Goal: Book appointment/travel/reservation

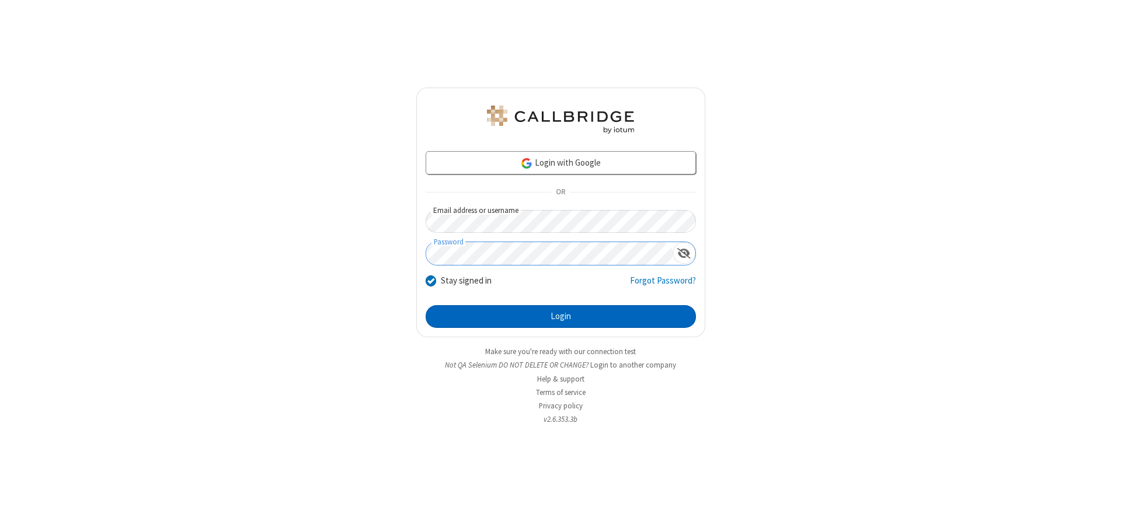
click at [560, 316] on button "Login" at bounding box center [561, 316] width 270 height 23
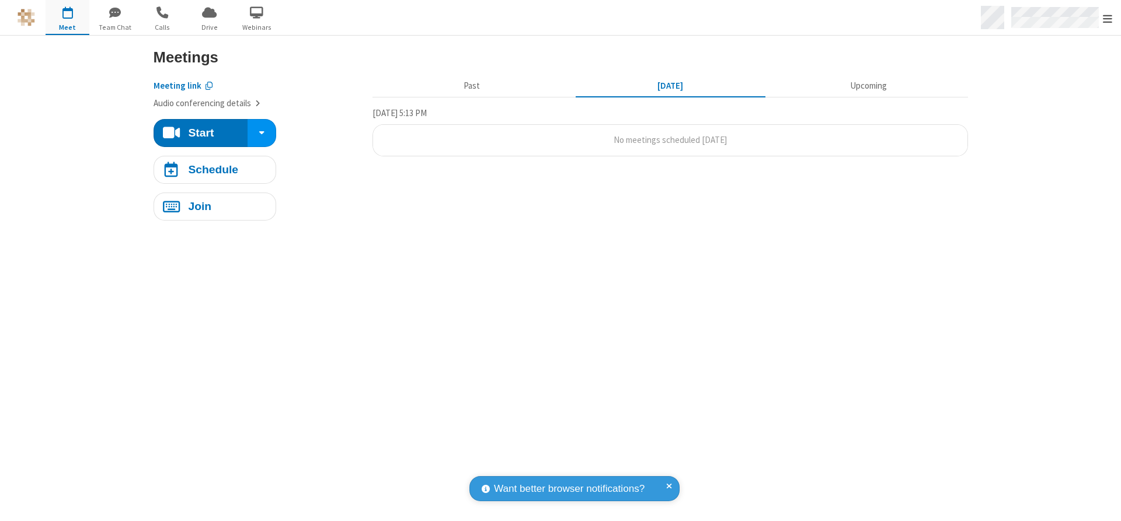
click at [1107, 18] on span "Open menu" at bounding box center [1107, 19] width 9 height 12
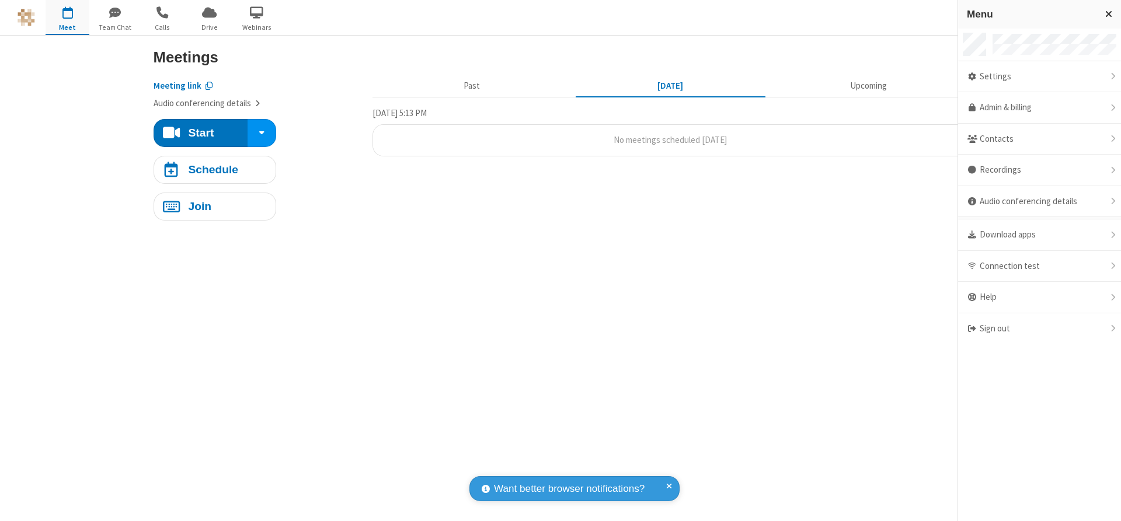
click at [67, 17] on span "button" at bounding box center [68, 12] width 44 height 20
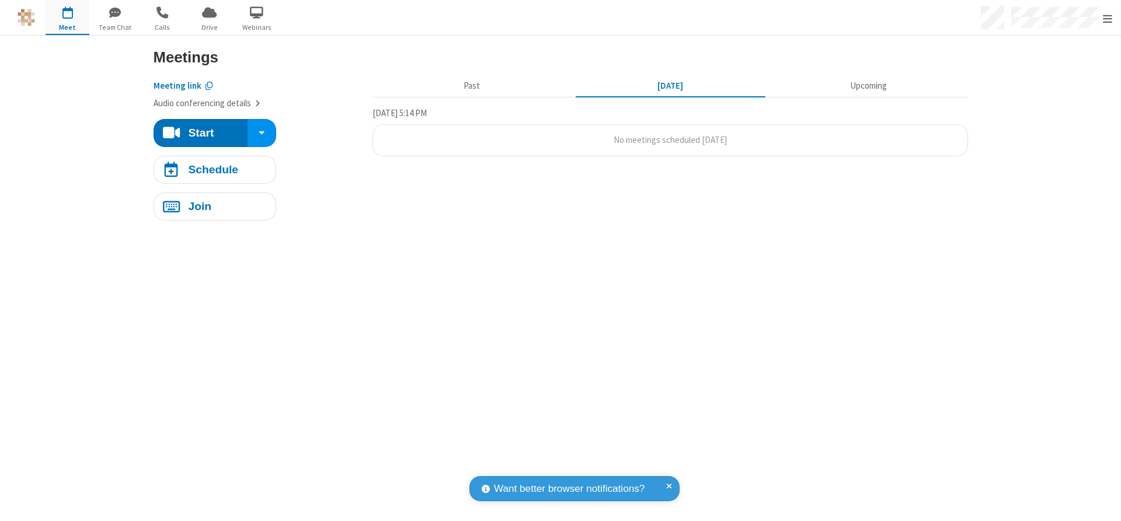
click at [67, 17] on span "button" at bounding box center [68, 12] width 44 height 20
click at [214, 169] on h4 "Schedule" at bounding box center [213, 169] width 50 height 11
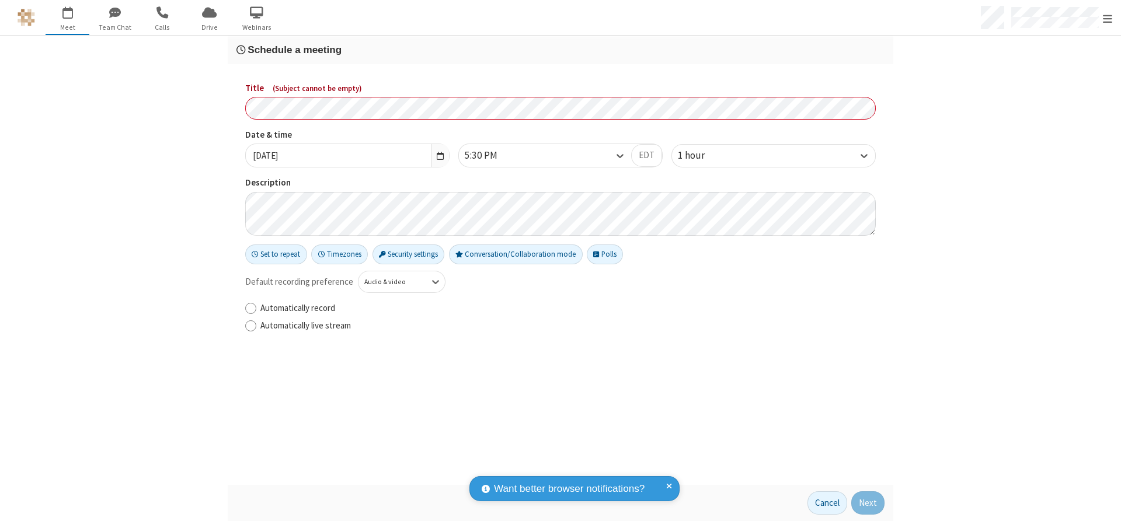
click at [560, 50] on h3 "Schedule a meeting" at bounding box center [560, 49] width 648 height 11
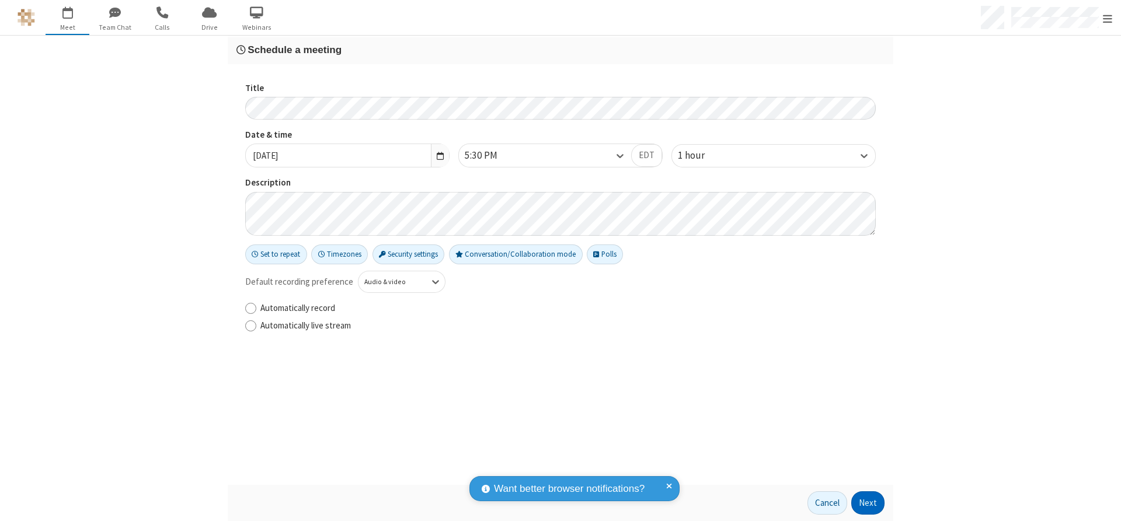
click at [868, 503] on button "Next" at bounding box center [867, 503] width 33 height 23
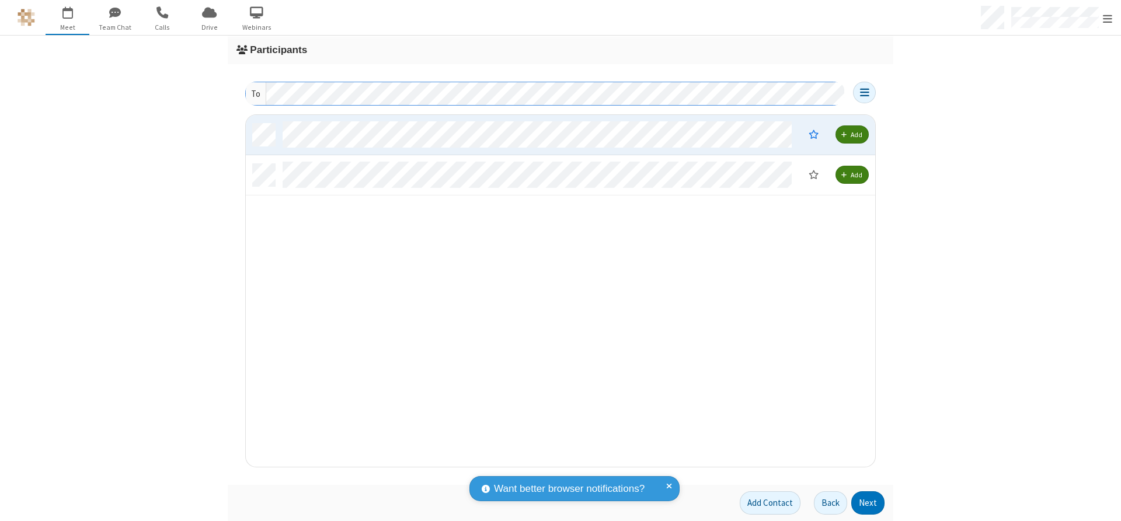
scroll to position [343, 621]
click at [868, 503] on button "Next" at bounding box center [867, 503] width 33 height 23
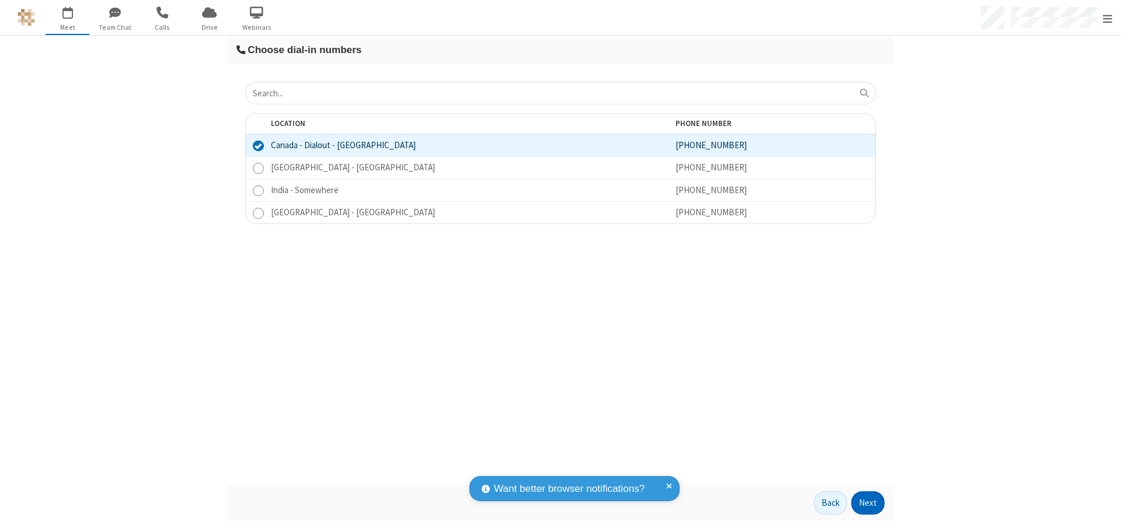
click at [868, 503] on button "Next" at bounding box center [867, 503] width 33 height 23
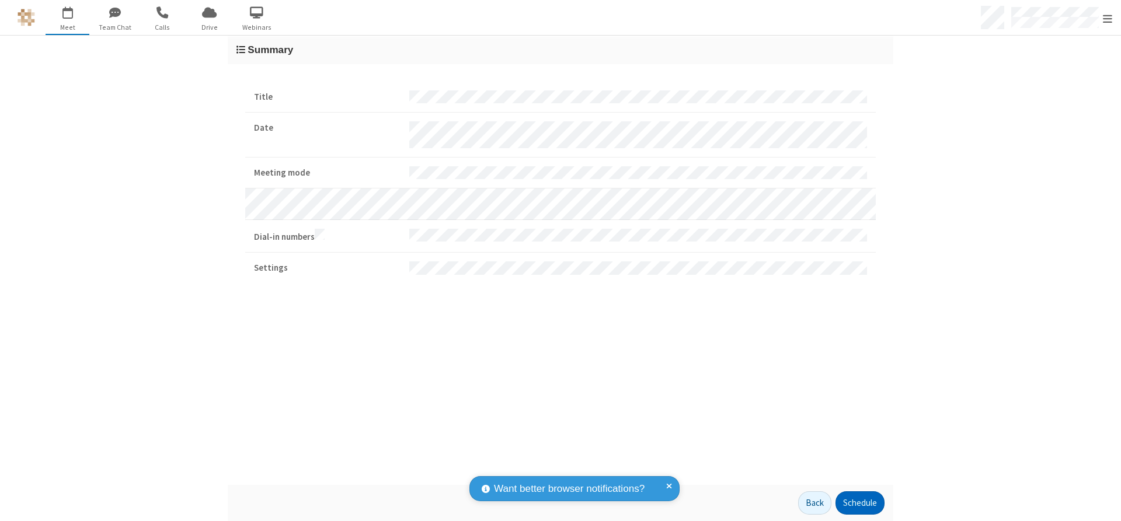
click at [859, 503] on button "Schedule" at bounding box center [859, 503] width 49 height 23
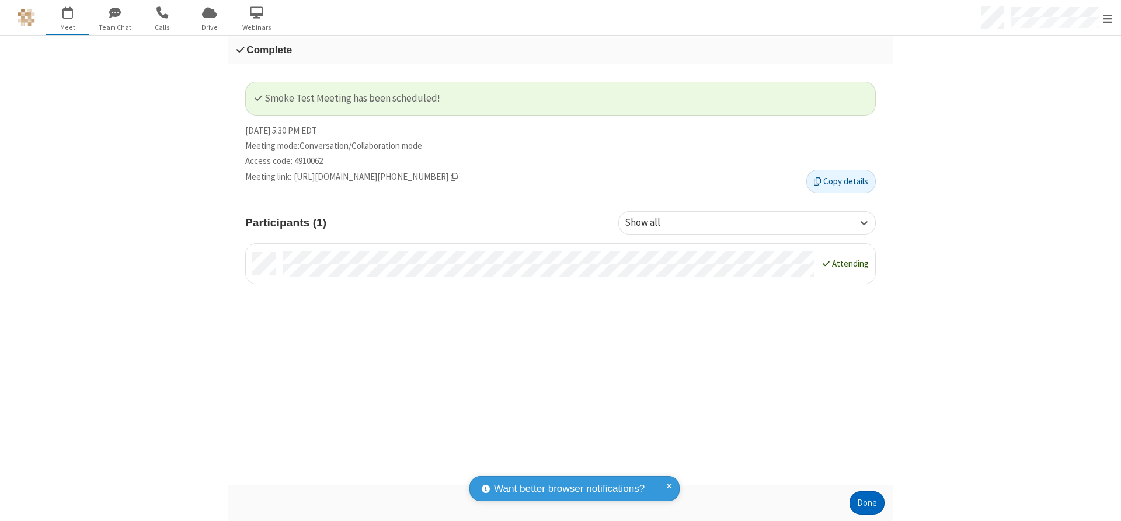
click at [867, 503] on button "Done" at bounding box center [866, 503] width 35 height 23
